Goal: Transaction & Acquisition: Download file/media

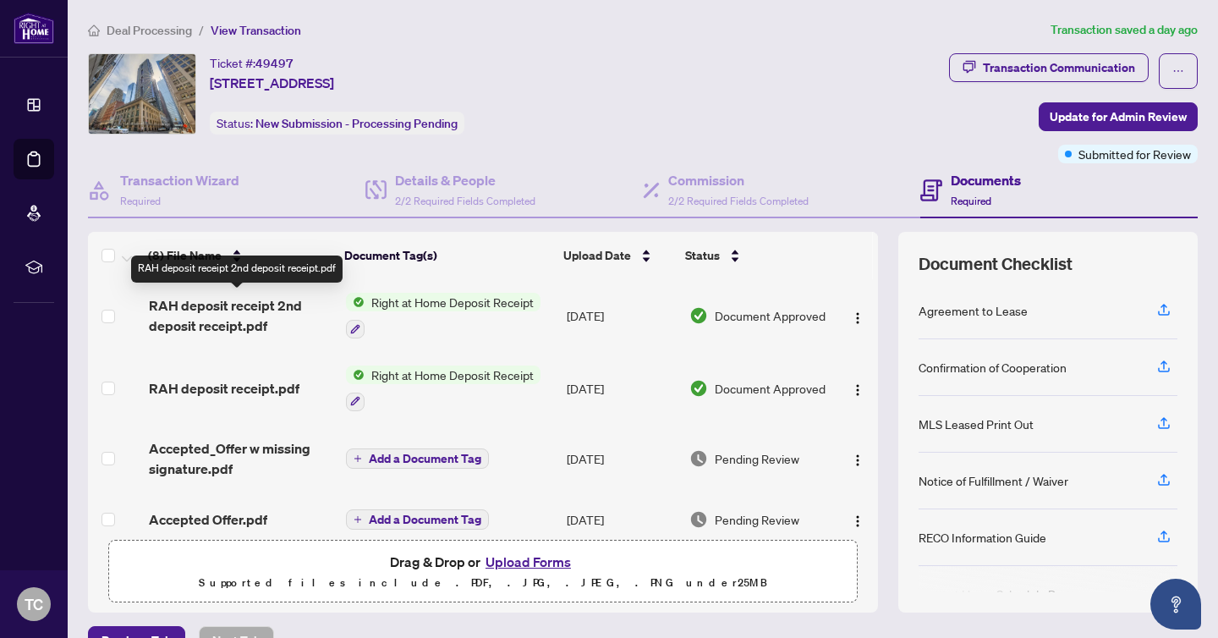
click at [239, 309] on span "RAH deposit receipt 2nd deposit receipt.pdf" at bounding box center [241, 315] width 184 height 41
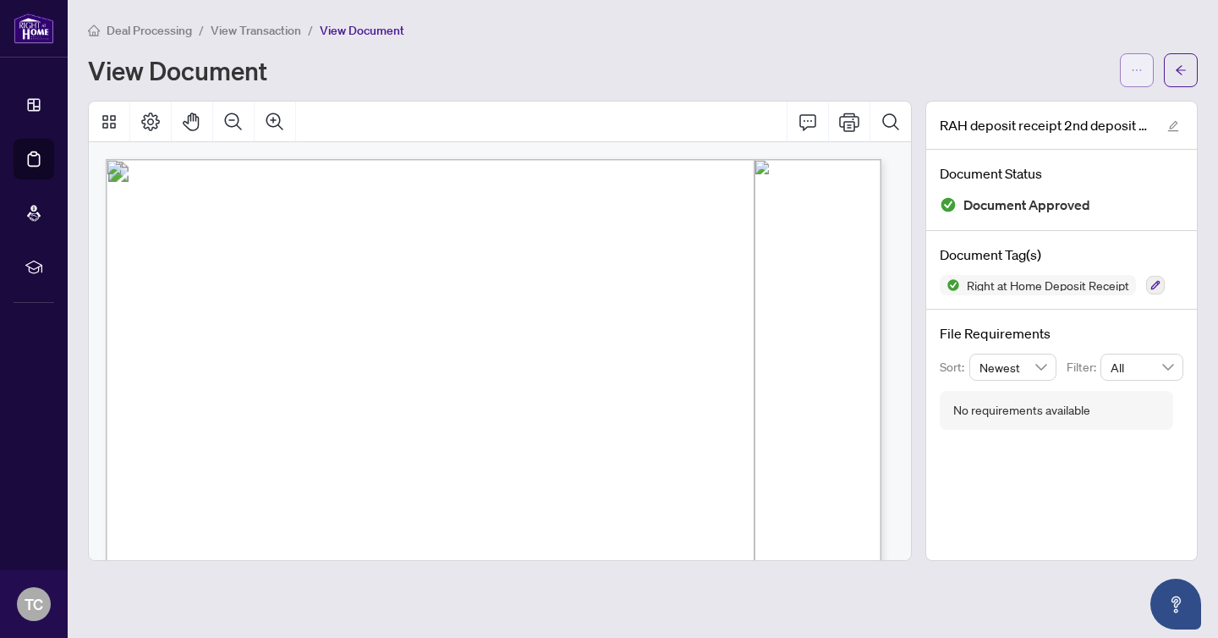
click at [1123, 69] on button "button" at bounding box center [1137, 70] width 34 height 34
click at [1051, 114] on span "Download" at bounding box center [1075, 106] width 129 height 19
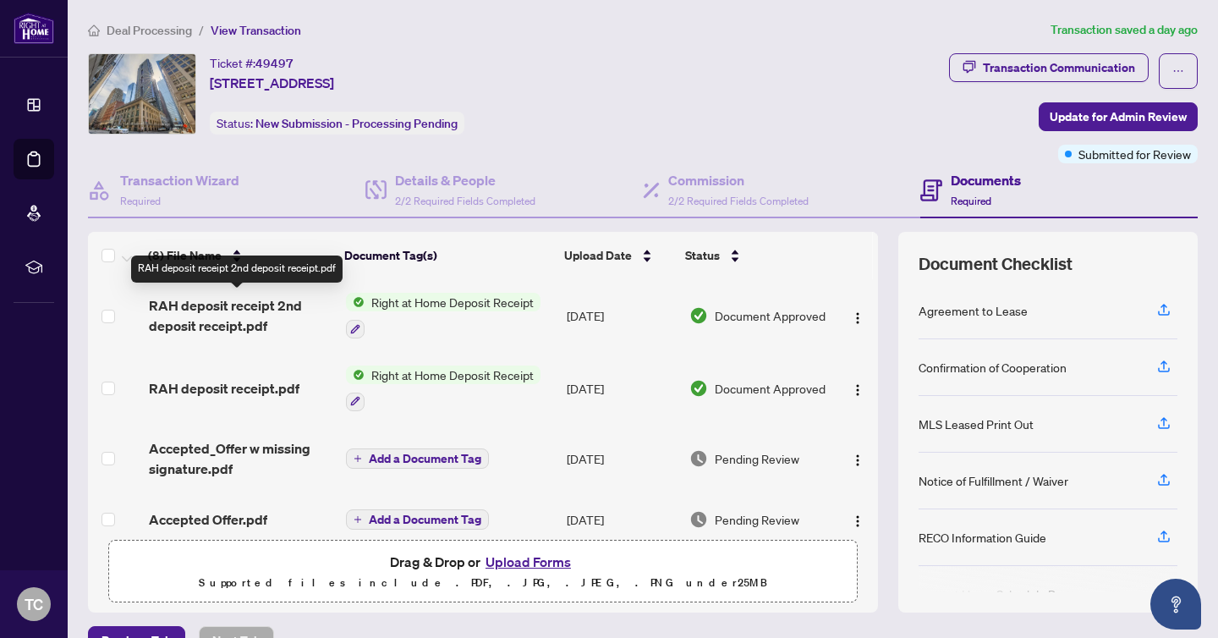
click at [204, 308] on span "RAH deposit receipt 2nd deposit receipt.pdf" at bounding box center [241, 315] width 184 height 41
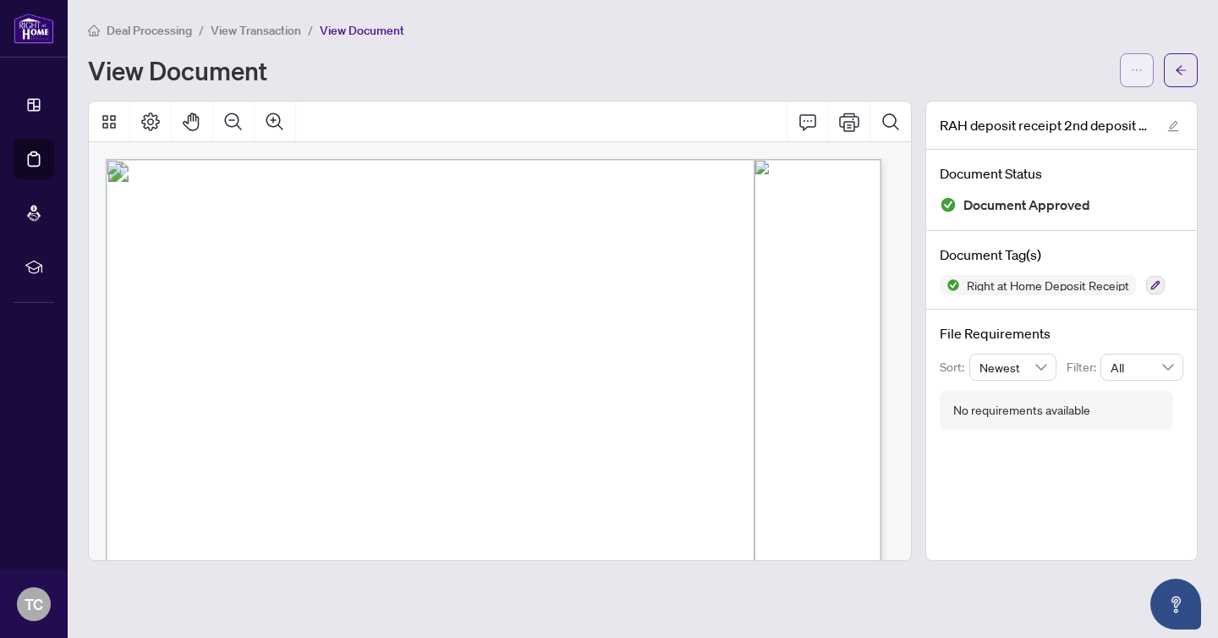
click at [1135, 73] on icon "ellipsis" at bounding box center [1137, 70] width 12 height 12
click at [1099, 118] on li "Download" at bounding box center [1075, 106] width 149 height 27
click at [1135, 54] on button "button" at bounding box center [1137, 70] width 34 height 34
click at [1080, 102] on span "Download" at bounding box center [1075, 106] width 129 height 19
drag, startPoint x: 399, startPoint y: 61, endPoint x: 346, endPoint y: 56, distance: 53.5
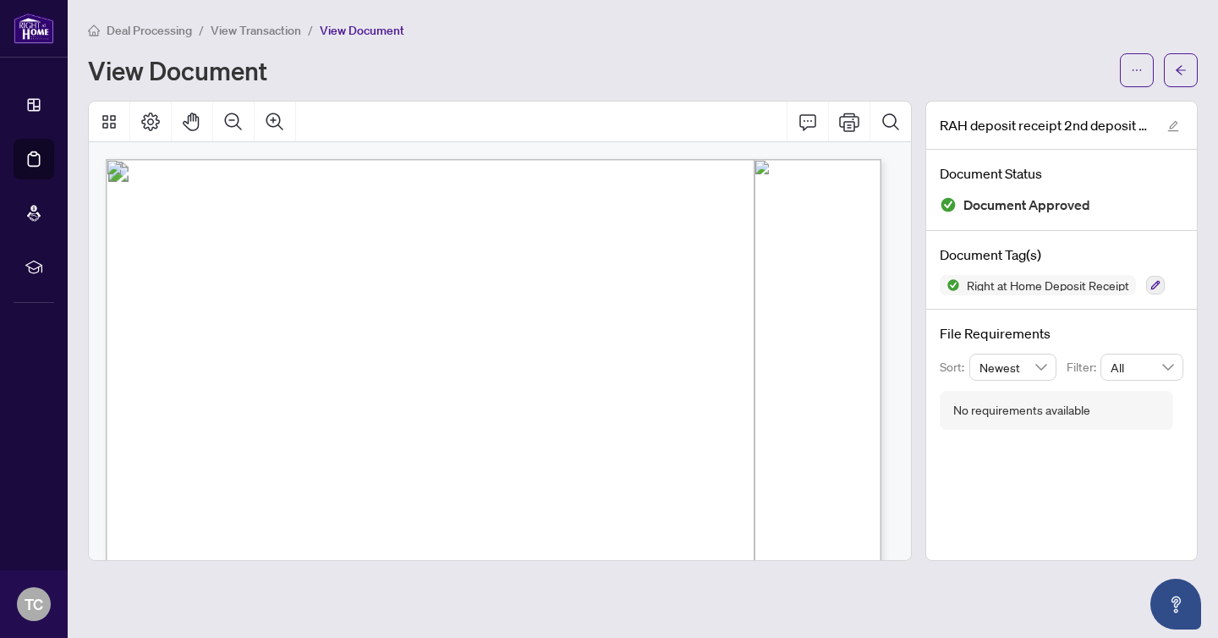
click at [399, 60] on div "View Document" at bounding box center [599, 70] width 1022 height 27
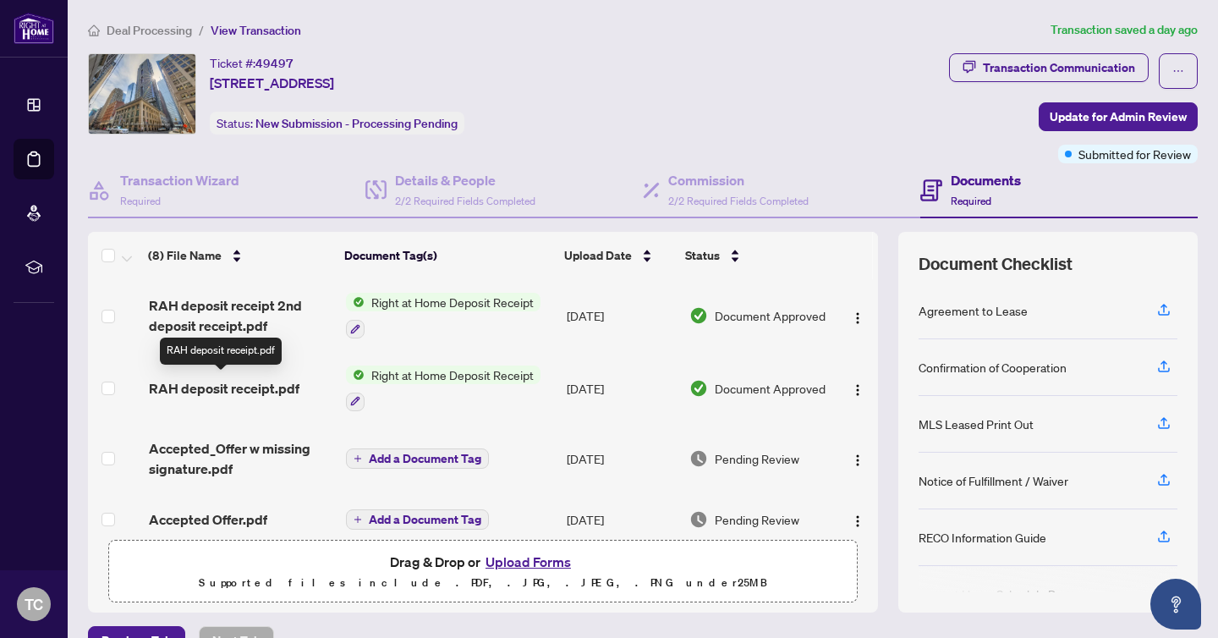
click at [223, 378] on span "RAH deposit receipt.pdf" at bounding box center [224, 388] width 151 height 20
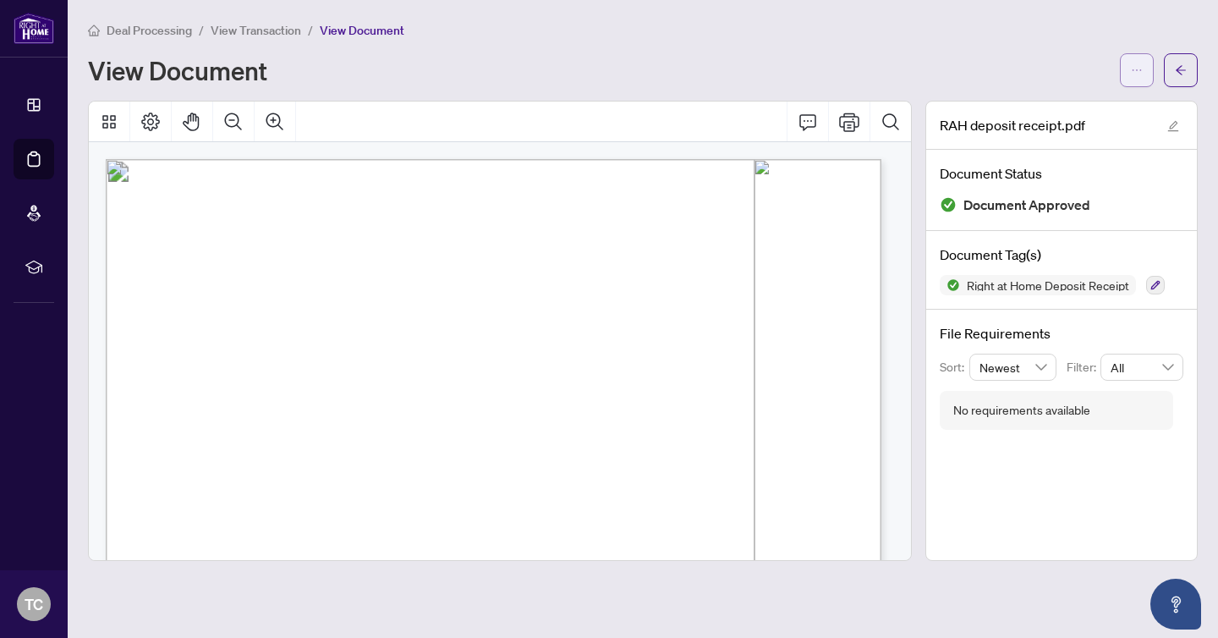
click at [1141, 80] on span "button" at bounding box center [1137, 70] width 12 height 27
click at [1057, 109] on span "Download" at bounding box center [1075, 106] width 129 height 19
click at [1141, 75] on span "button" at bounding box center [1137, 70] width 12 height 27
click at [1042, 105] on span "Download" at bounding box center [1075, 106] width 129 height 19
click at [403, 30] on div "Deal Processing / View Transaction / View Document" at bounding box center [642, 29] width 1109 height 19
